Goal: Information Seeking & Learning: Learn about a topic

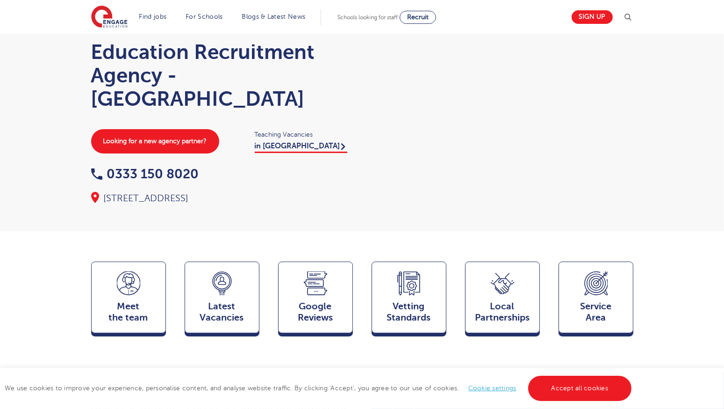
scroll to position [39, 0]
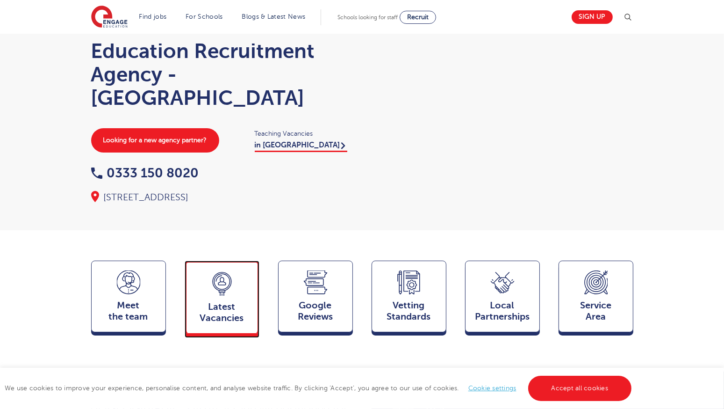
click at [236, 313] on span "Latest Vacancies" at bounding box center [222, 312] width 62 height 22
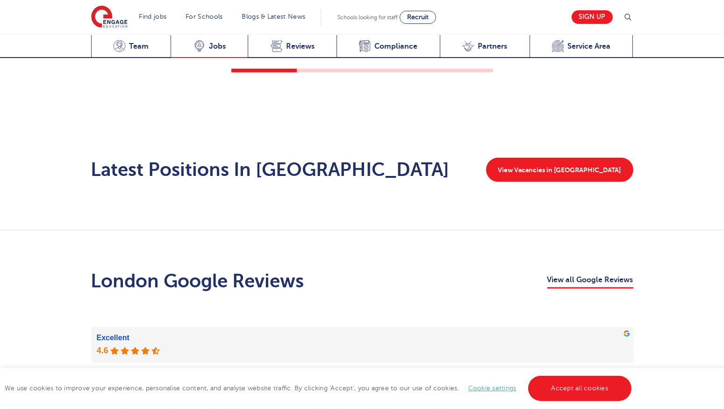
scroll to position [1473, 0]
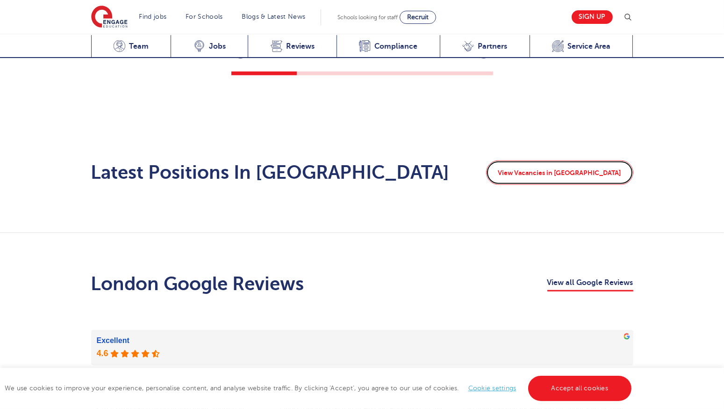
click at [578, 160] on link "View Vacancies in London" at bounding box center [559, 172] width 147 height 24
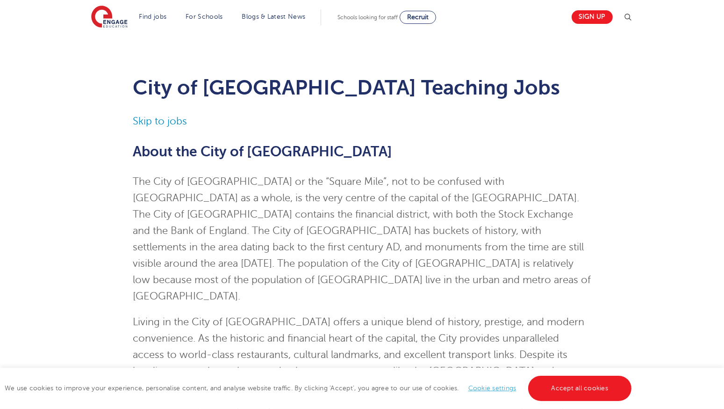
click at [387, 22] on div "Schools looking for staff Recruit" at bounding box center [387, 17] width 99 height 13
click at [425, 20] on span "Recruit" at bounding box center [418, 17] width 22 height 7
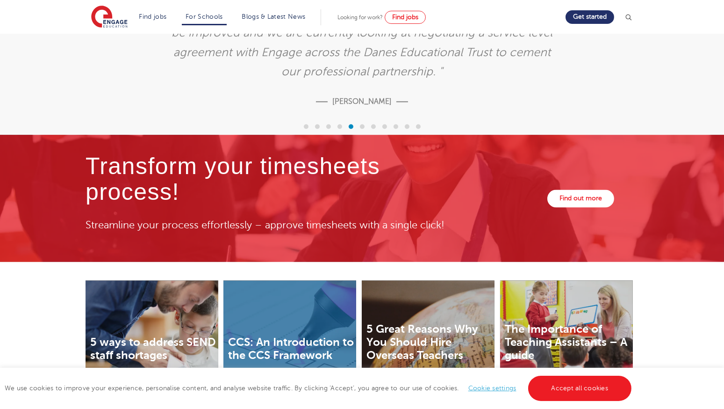
scroll to position [2966, 0]
